Goal: Transaction & Acquisition: Purchase product/service

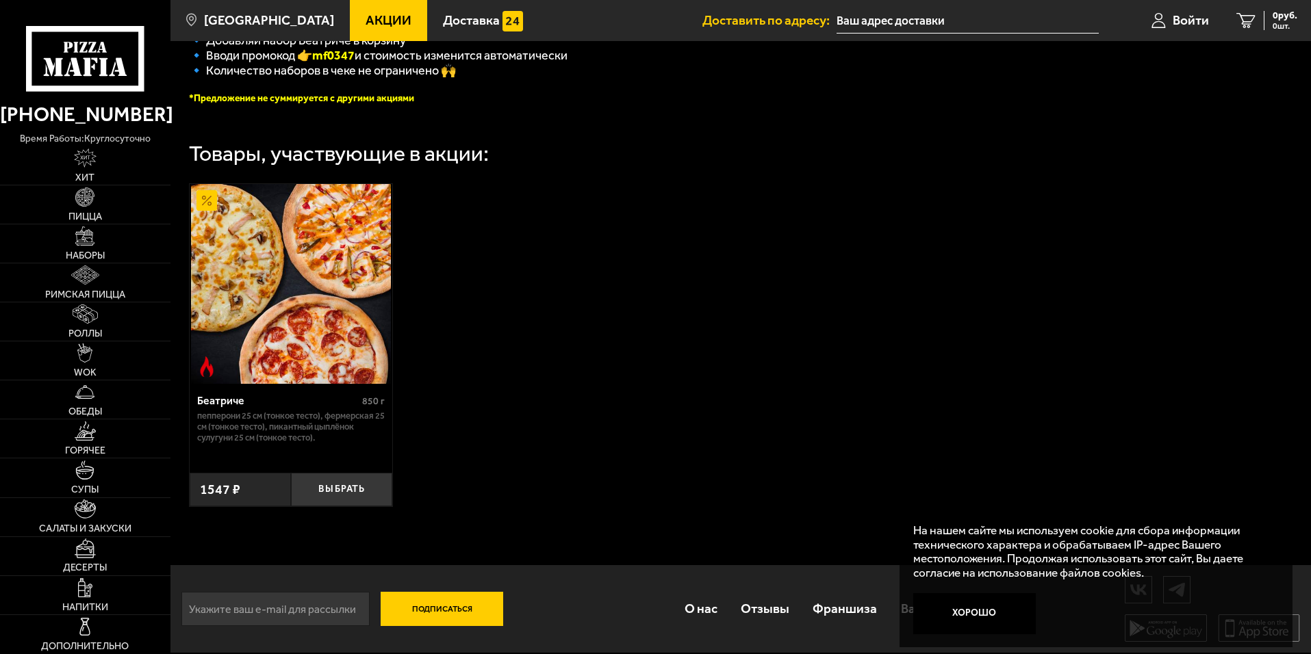
scroll to position [389, 0]
click at [107, 209] on link "Пицца" at bounding box center [85, 204] width 170 height 38
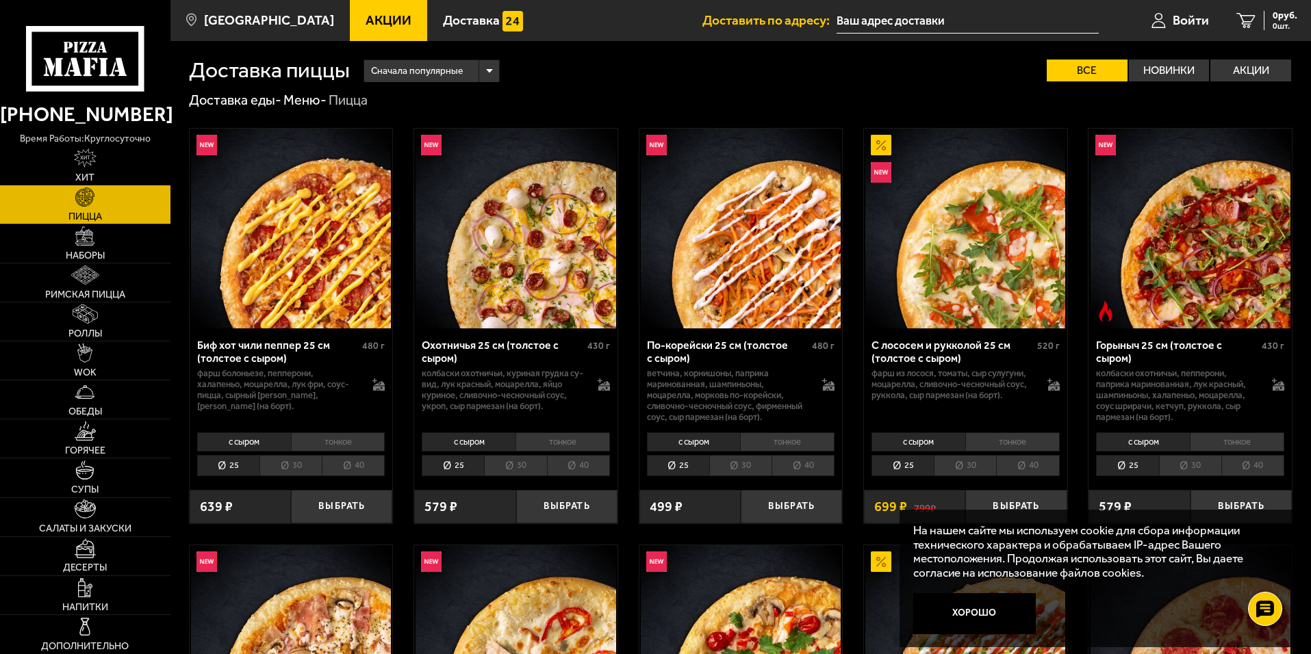
click at [347, 442] on li "тонкое" at bounding box center [338, 442] width 94 height 19
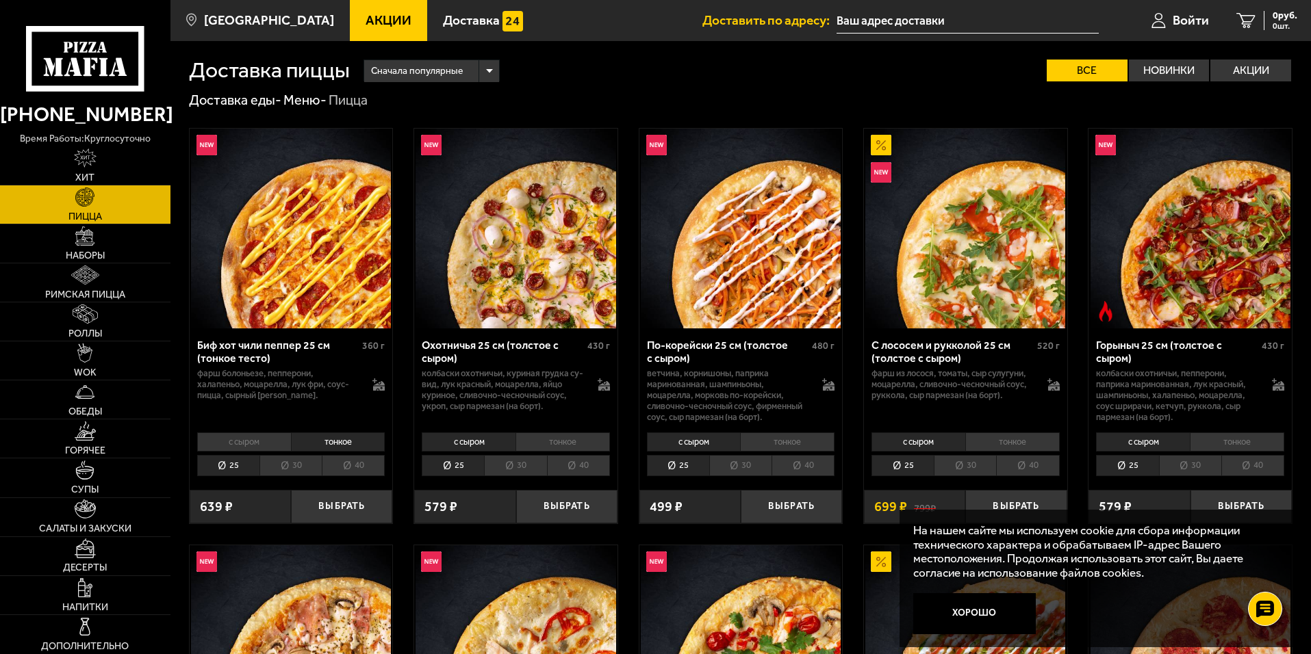
click at [267, 438] on li "с сыром" at bounding box center [244, 442] width 94 height 19
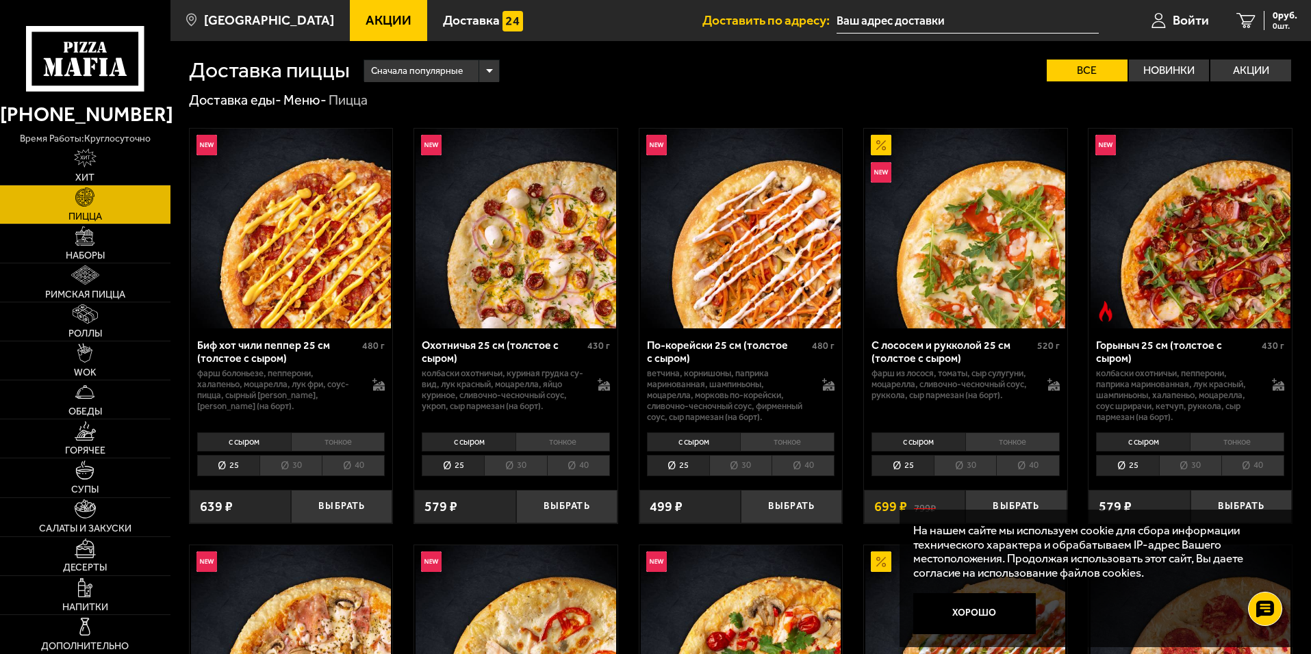
click at [353, 438] on li "тонкое" at bounding box center [338, 442] width 94 height 19
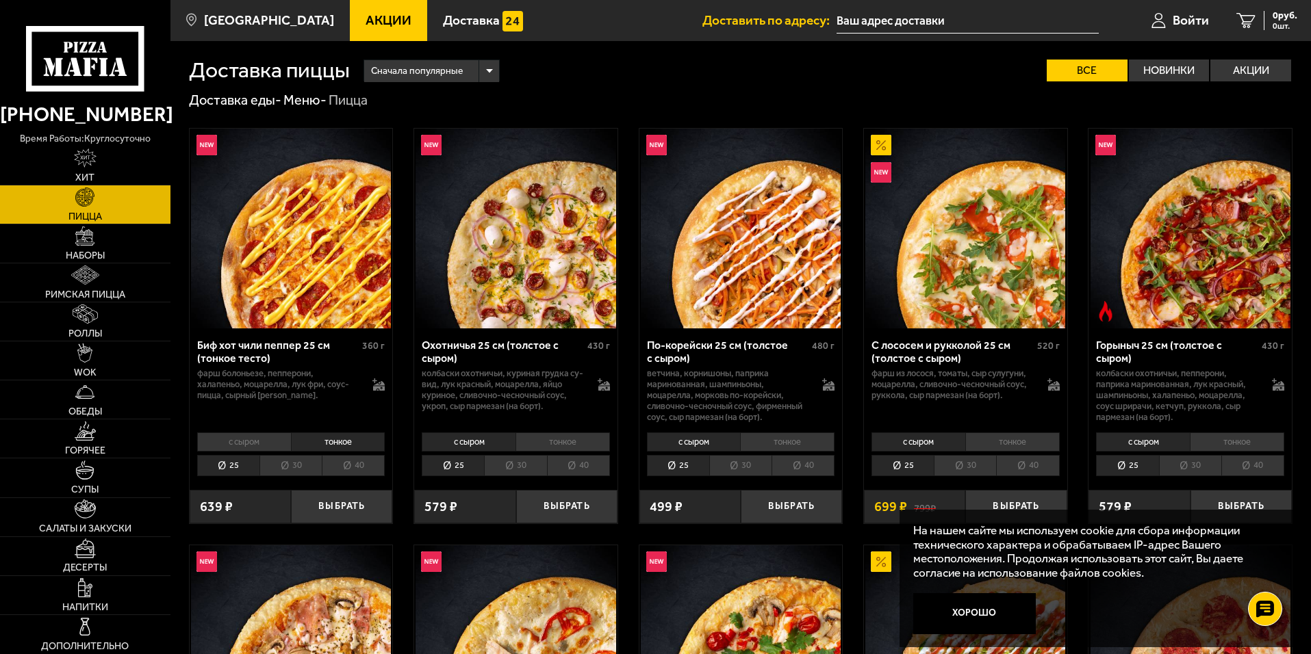
click at [269, 438] on li "с сыром" at bounding box center [244, 442] width 94 height 19
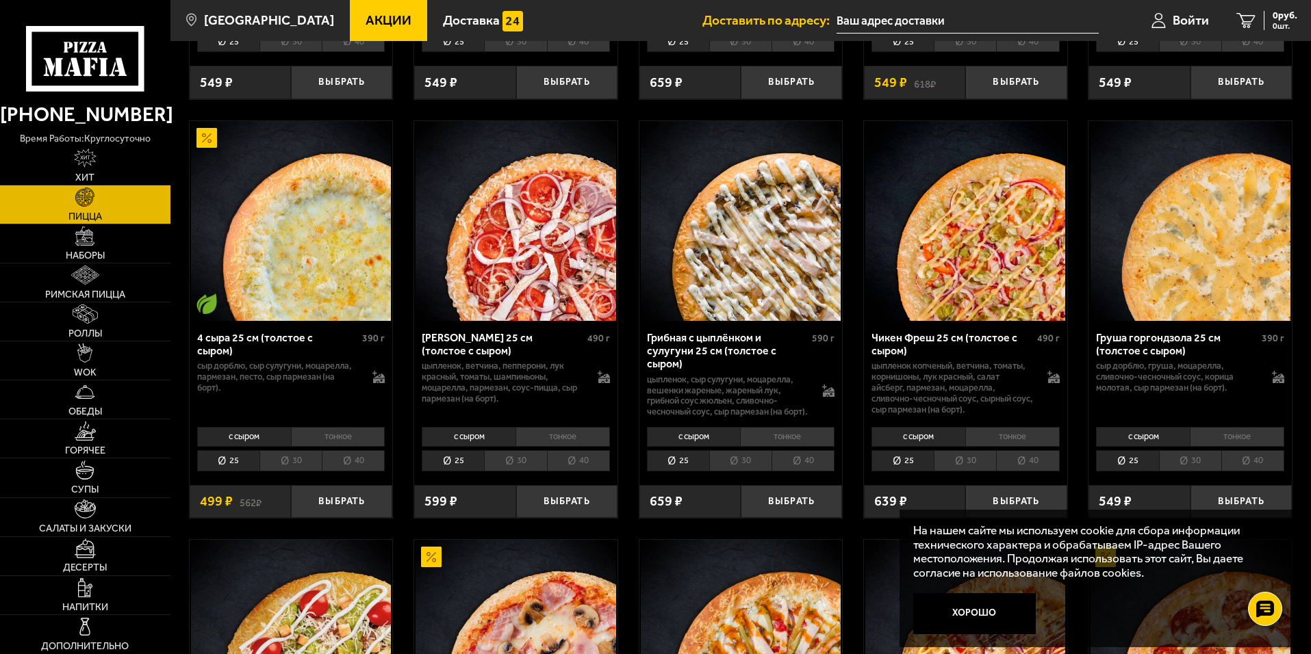
scroll to position [890, 0]
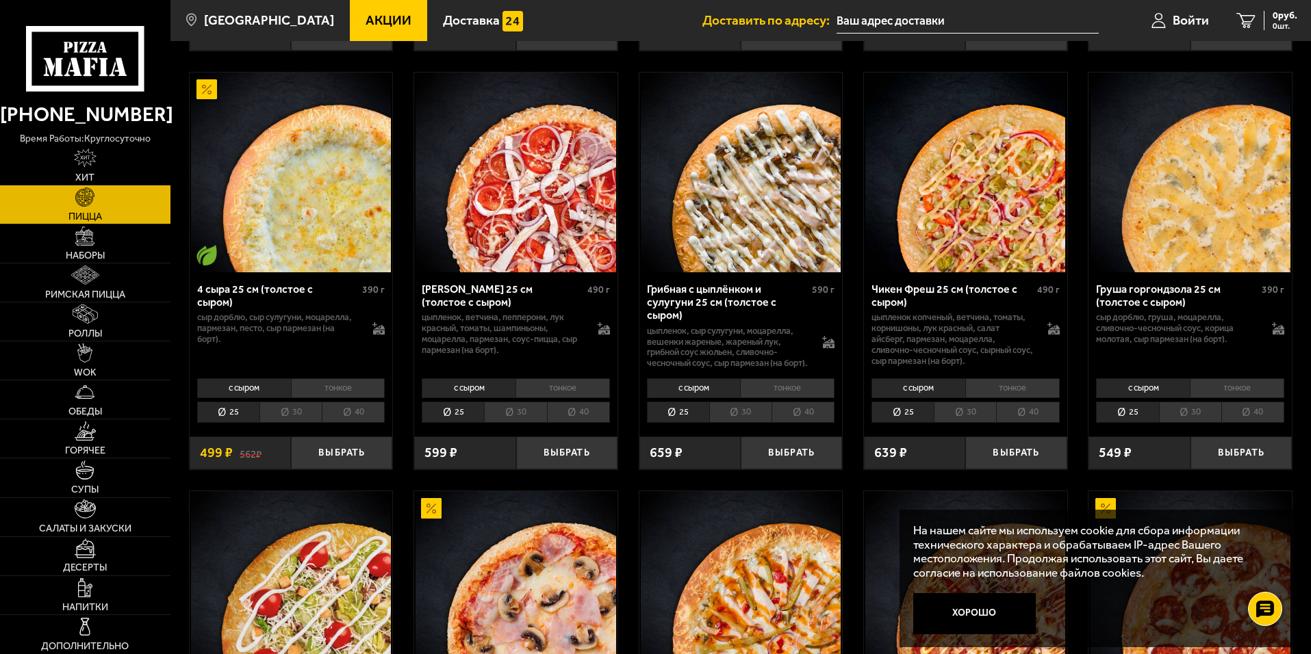
click at [787, 390] on li "тонкое" at bounding box center [787, 388] width 94 height 19
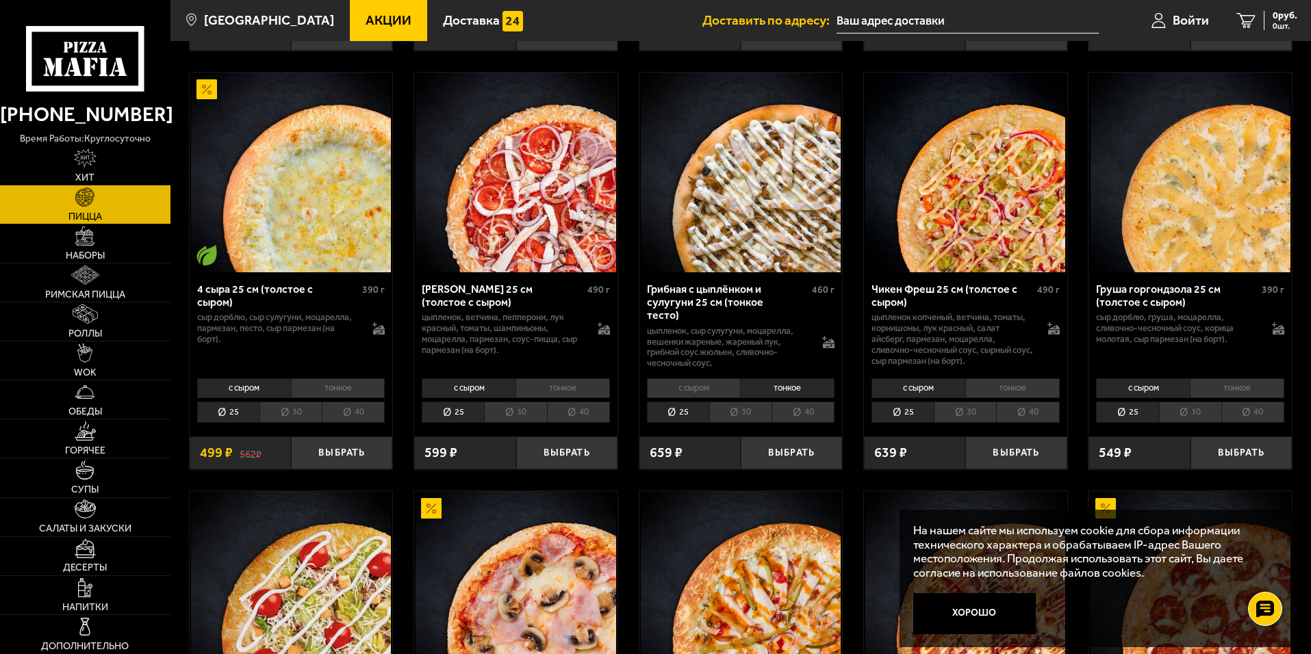
click at [708, 385] on li "с сыром" at bounding box center [694, 388] width 94 height 19
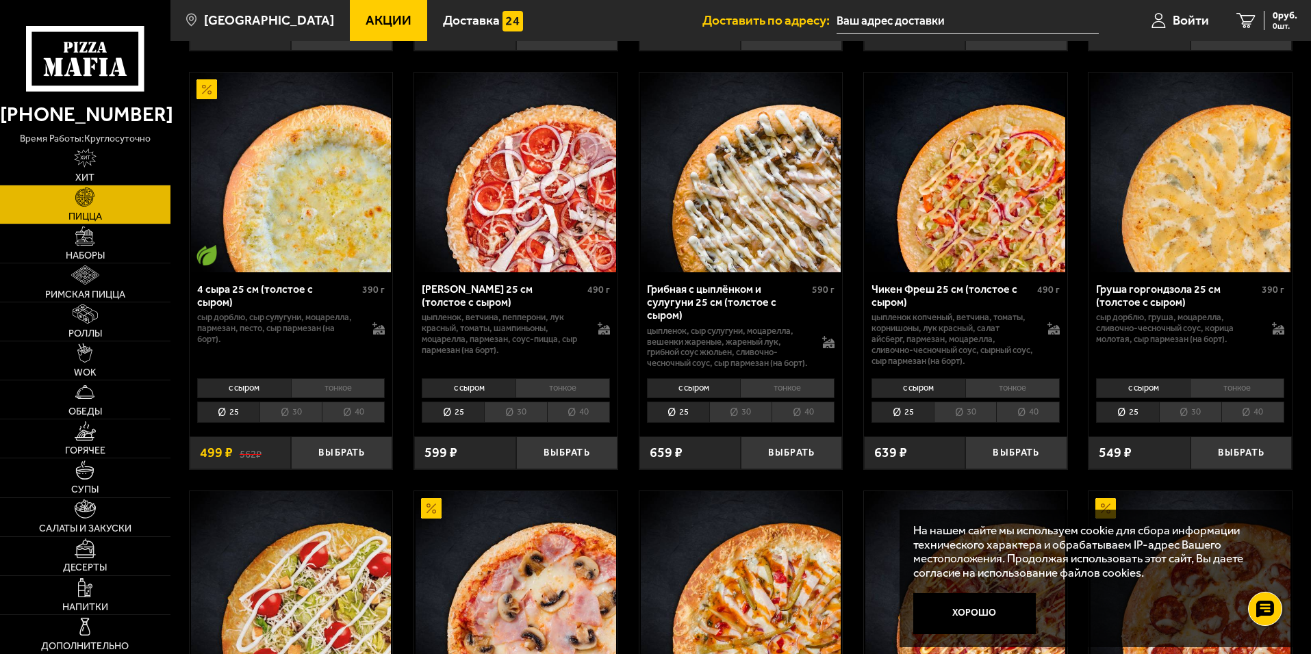
click at [771, 386] on li "тонкое" at bounding box center [787, 388] width 94 height 19
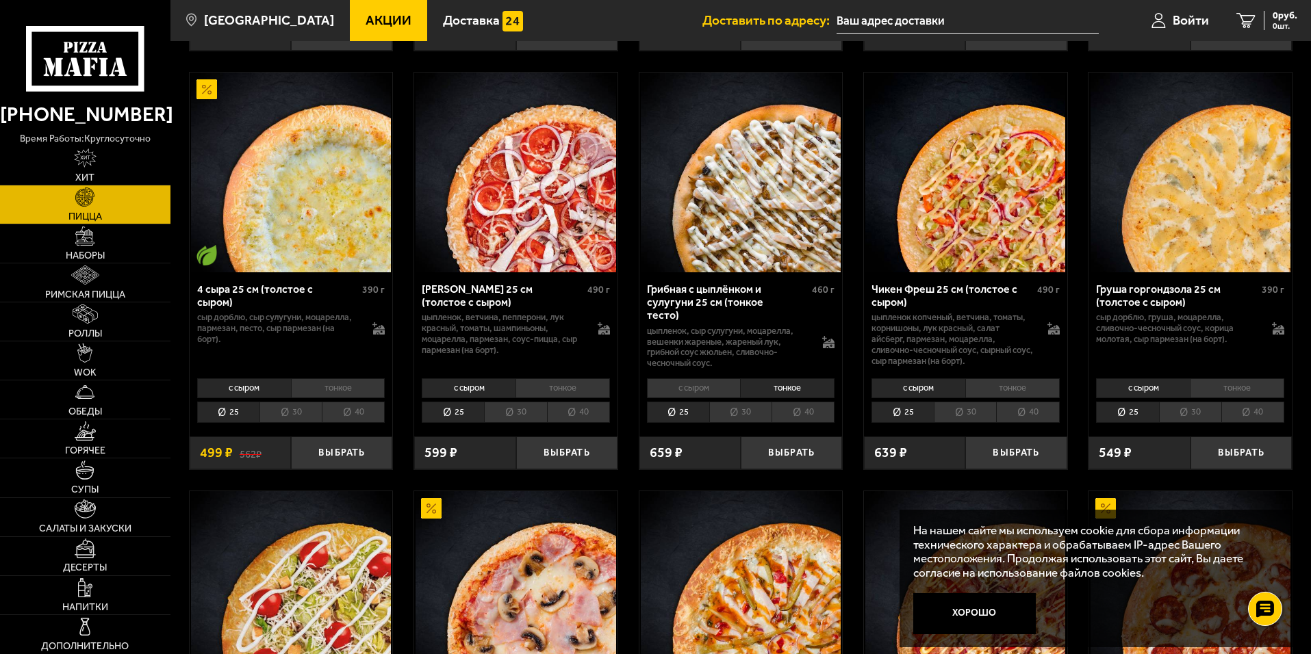
click at [719, 382] on li "с сыром" at bounding box center [694, 388] width 94 height 19
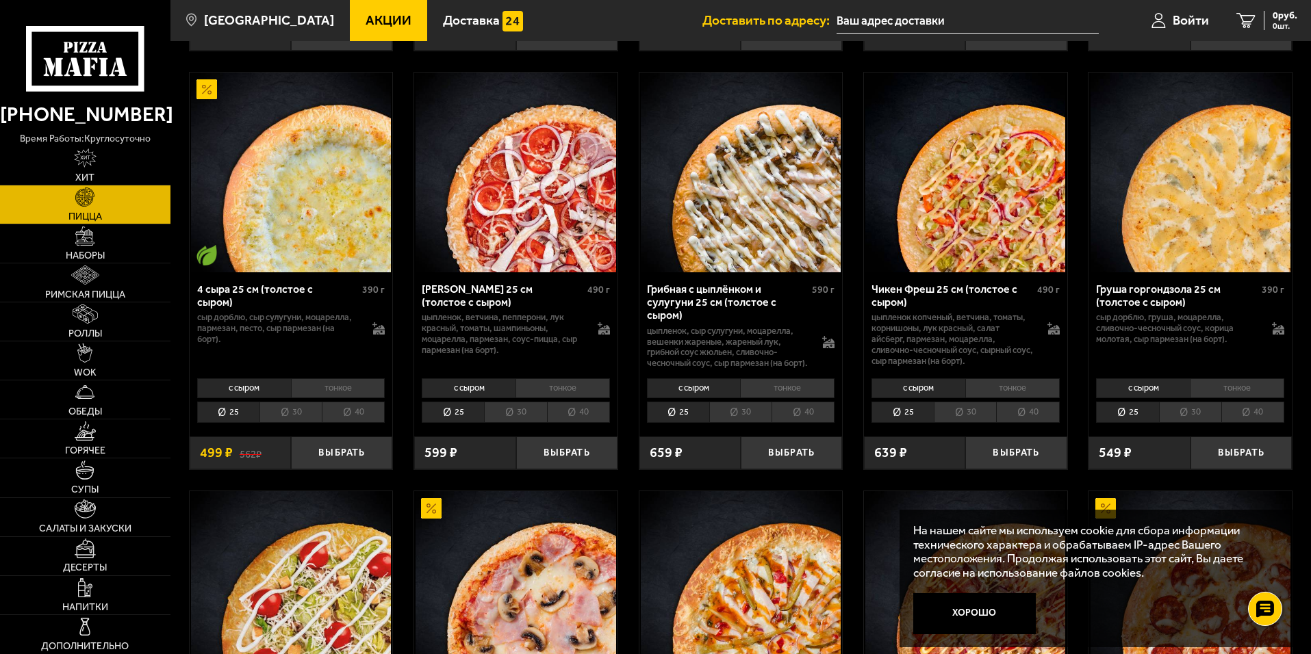
click at [747, 416] on li "30" at bounding box center [740, 412] width 62 height 21
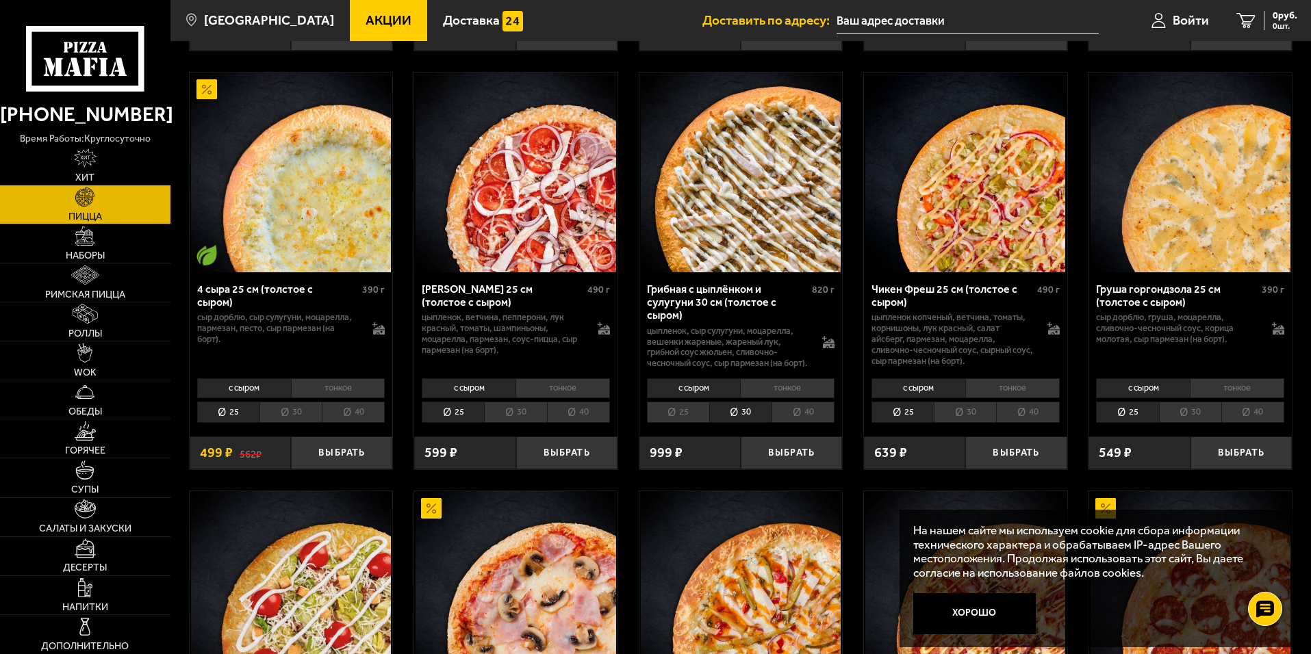
click at [691, 410] on li "25" at bounding box center [678, 412] width 62 height 21
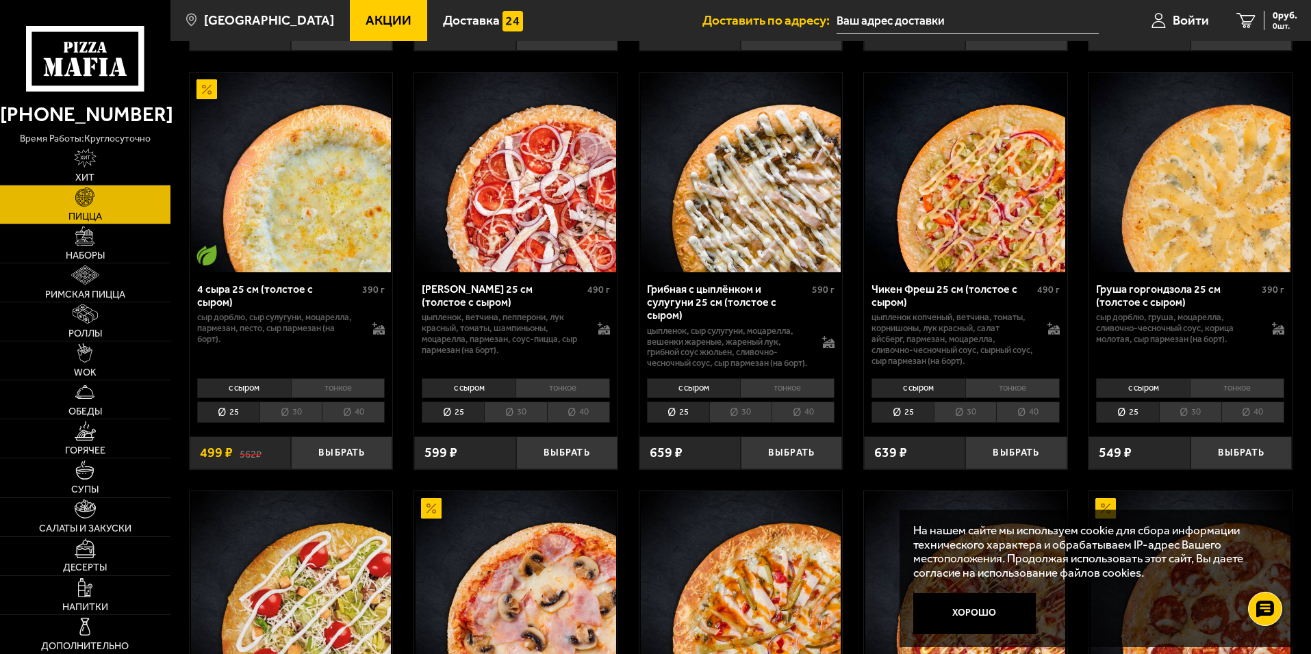
click at [730, 414] on li "30" at bounding box center [740, 412] width 62 height 21
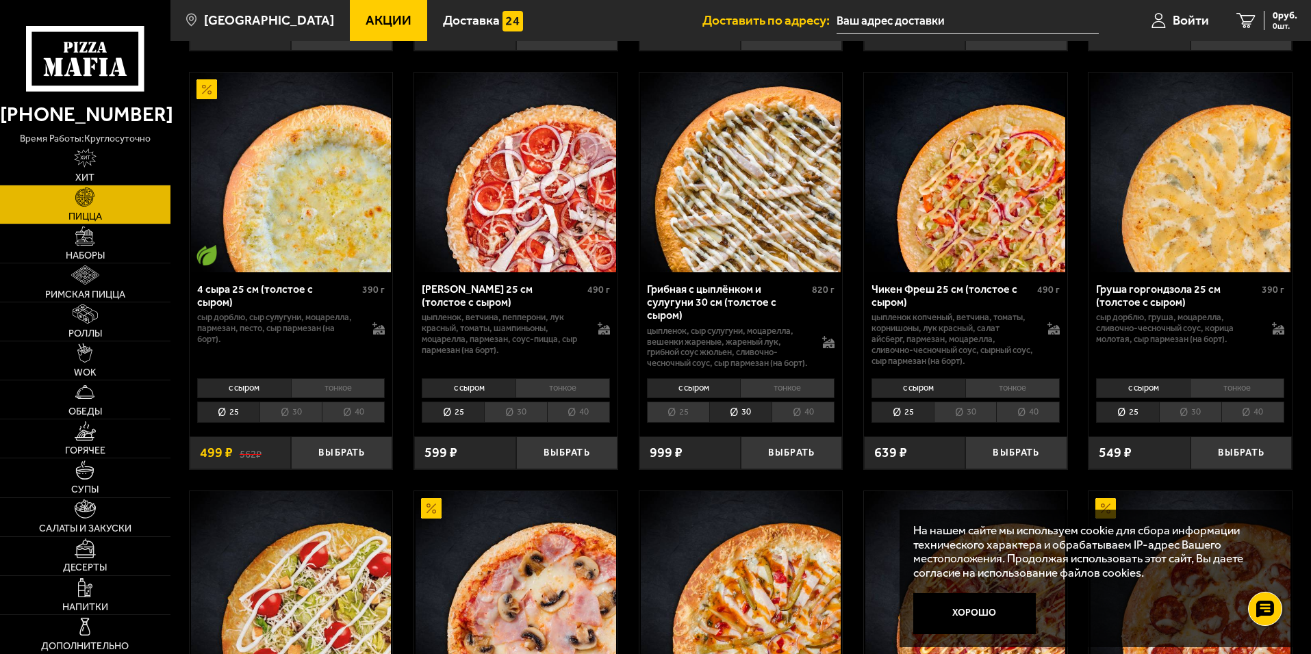
click at [794, 413] on li "40" at bounding box center [802, 412] width 63 height 21
click at [748, 416] on li "30" at bounding box center [740, 412] width 62 height 21
click at [680, 409] on li "25" at bounding box center [678, 412] width 62 height 21
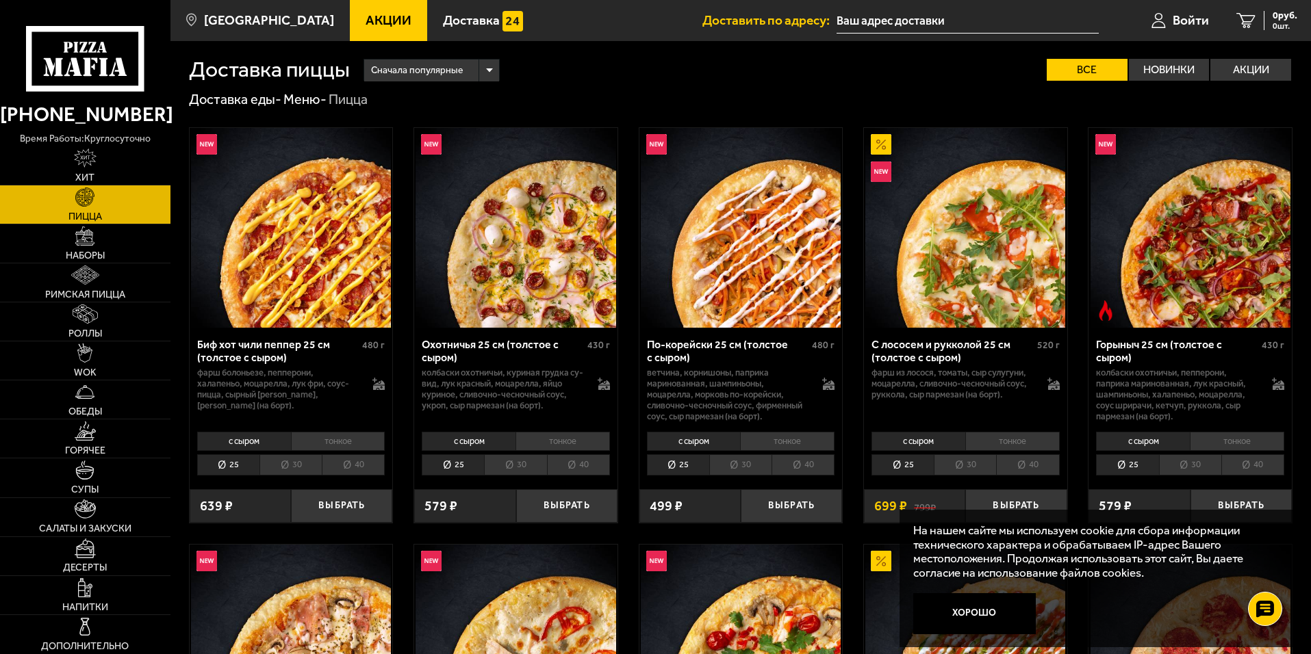
scroll to position [0, 0]
